Goal: Task Accomplishment & Management: Use online tool/utility

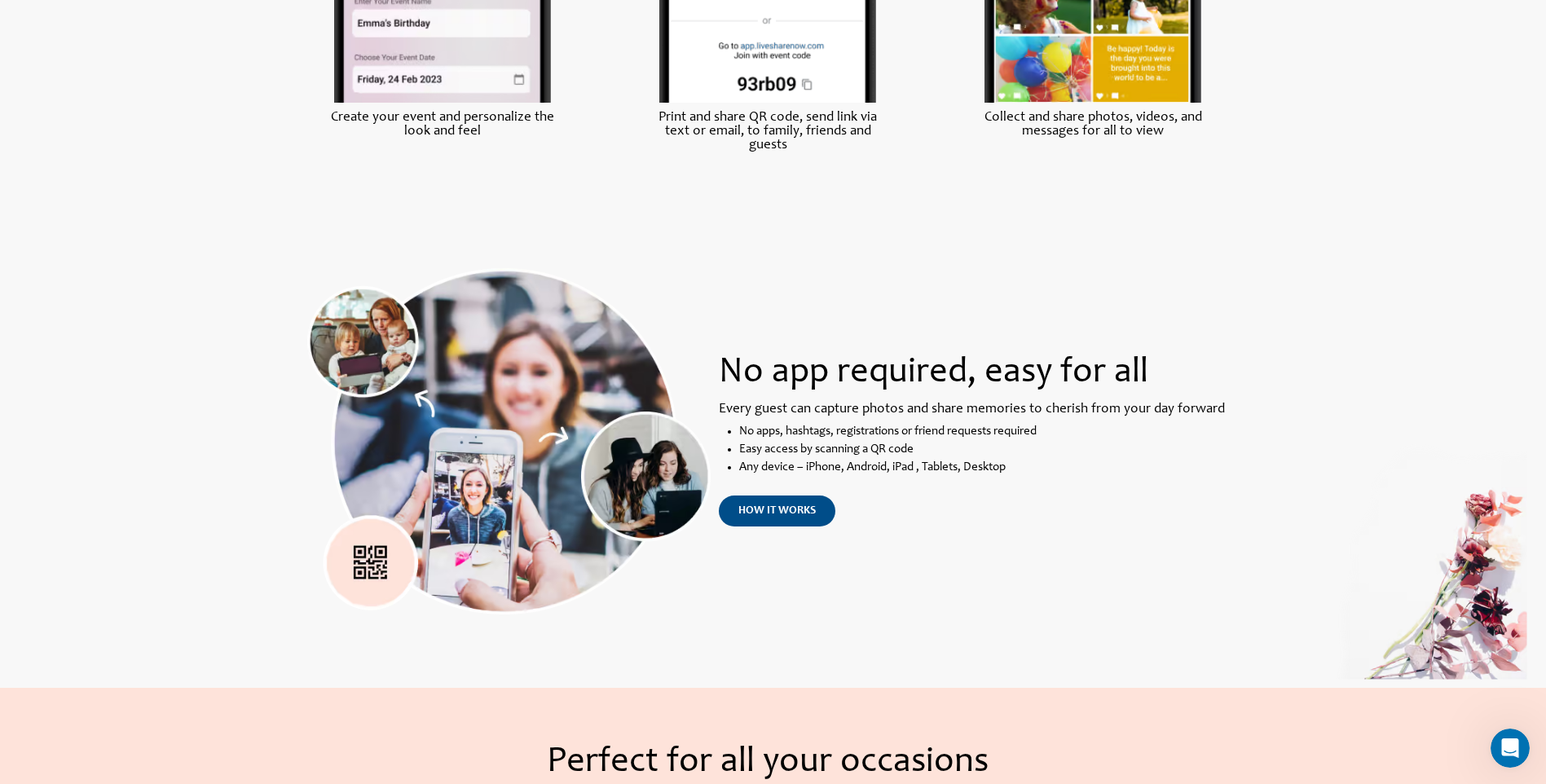
scroll to position [1086, 0]
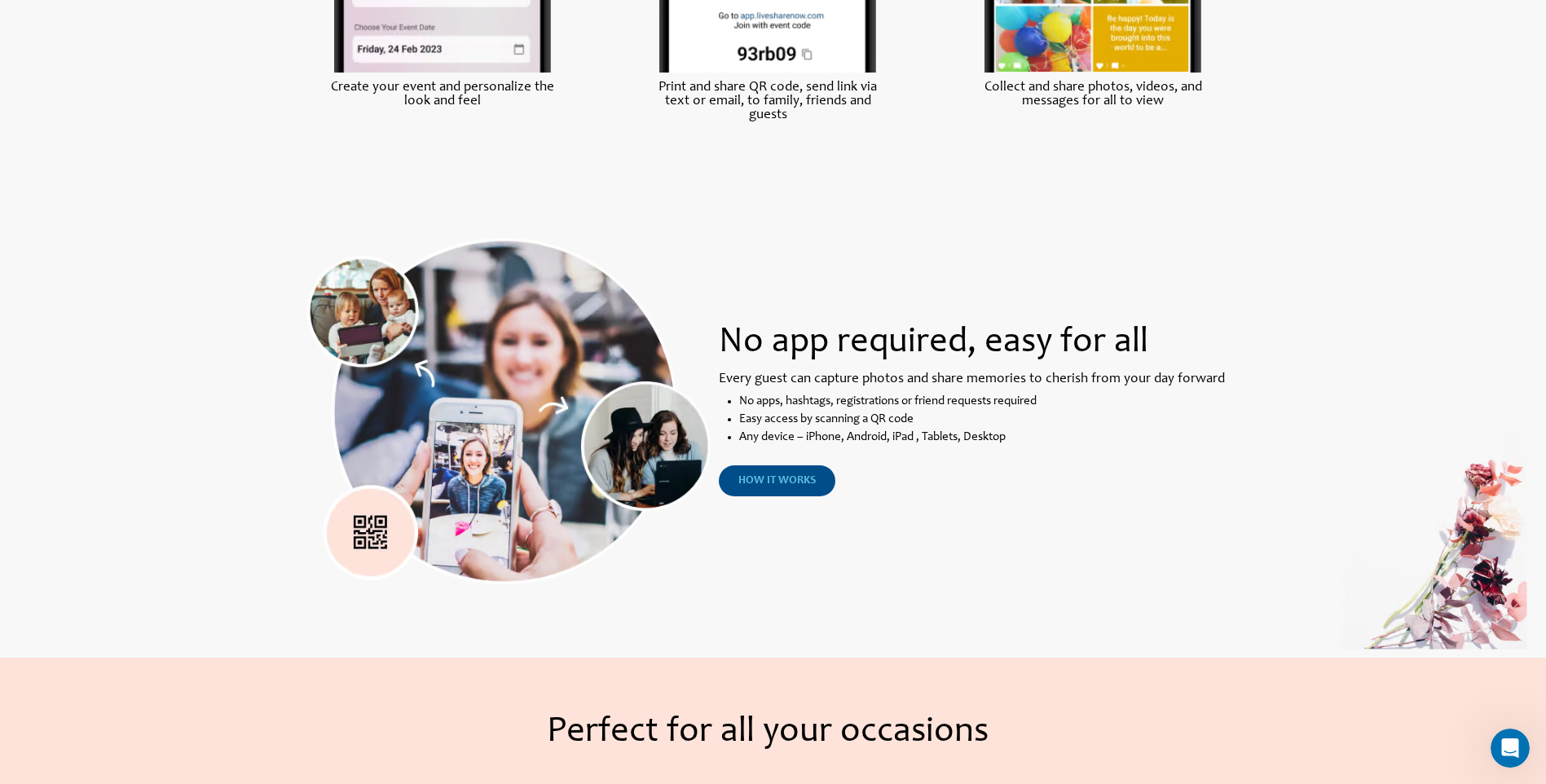
click at [764, 487] on span "how it works" at bounding box center [778, 481] width 78 height 11
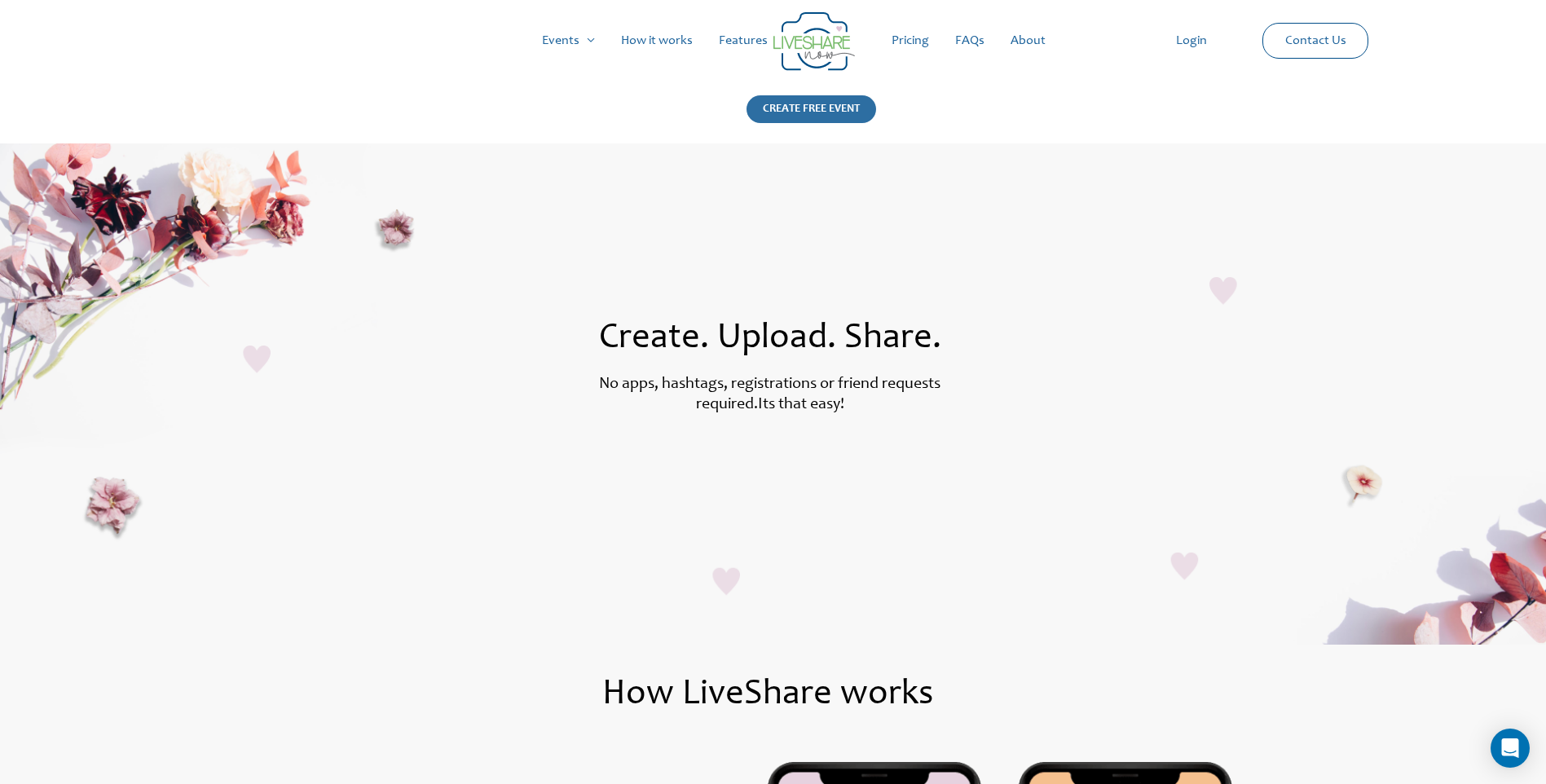
click at [797, 100] on div "CREATE FREE EVENT" at bounding box center [811, 109] width 130 height 27
